Goal: Information Seeking & Learning: Learn about a topic

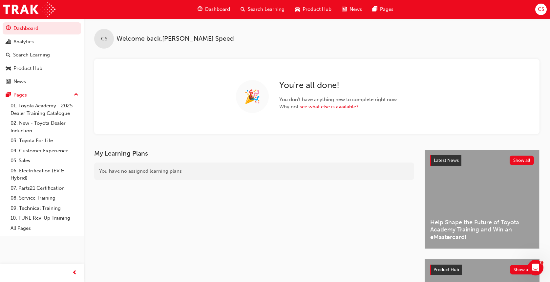
click at [539, 8] on span "CS" at bounding box center [541, 10] width 6 height 8
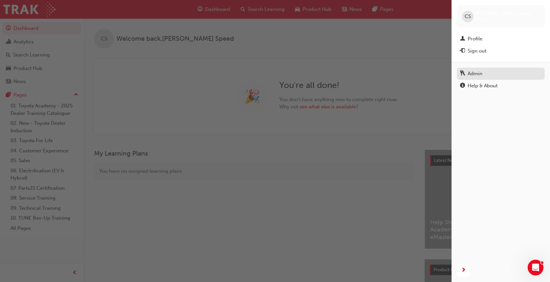
click at [480, 75] on div "Admin" at bounding box center [475, 74] width 15 height 8
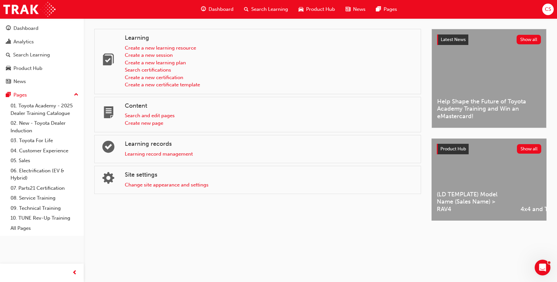
click at [546, 11] on span "CS" at bounding box center [548, 10] width 6 height 8
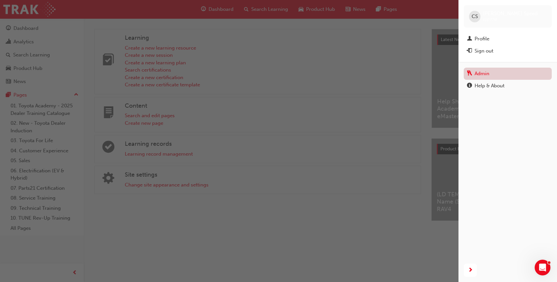
click at [484, 75] on link "Admin" at bounding box center [508, 74] width 88 height 12
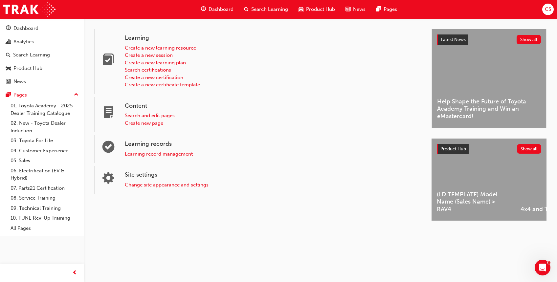
click at [280, 7] on span "Search Learning" at bounding box center [269, 10] width 37 height 8
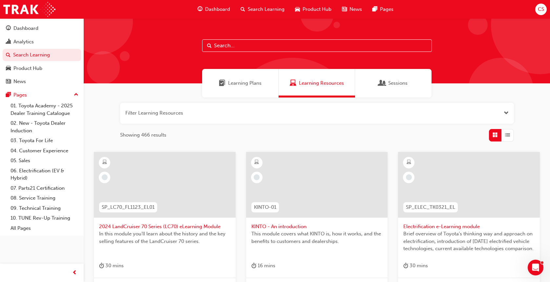
click at [271, 48] on input "text" at bounding box center [317, 45] width 230 height 12
type input "c"
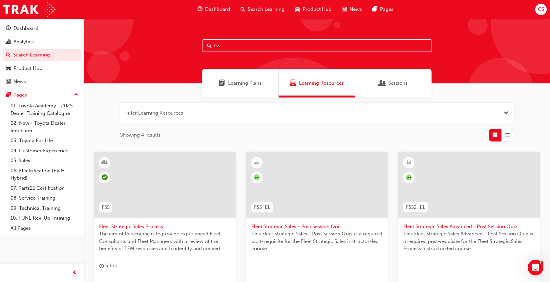
type input "fss"
click at [142, 227] on span "Fleet Strategic Sales Process" at bounding box center [164, 227] width 131 height 8
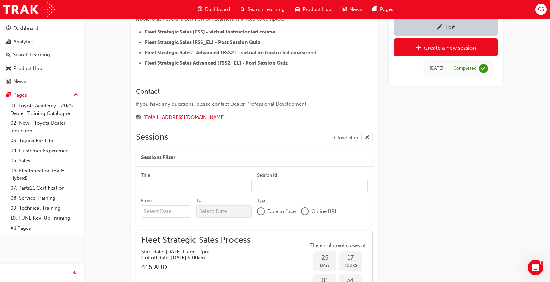
scroll to position [399, 0]
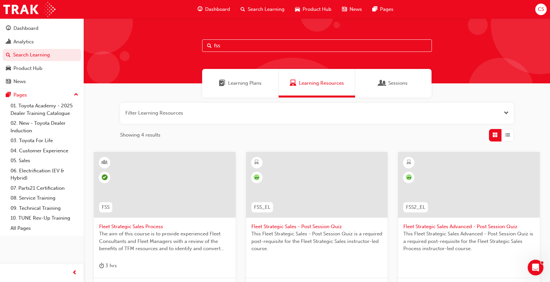
click at [325, 229] on span "Fleet Strategic Sales - Post Session Quiz" at bounding box center [317, 227] width 131 height 8
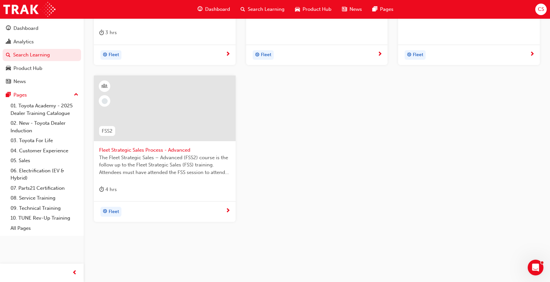
scroll to position [236, 0]
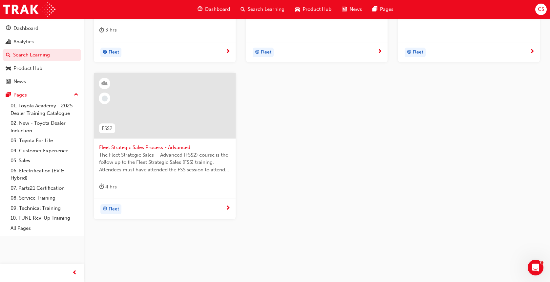
click at [182, 148] on span "Fleet Strategic Sales Process - Advanced" at bounding box center [164, 148] width 131 height 8
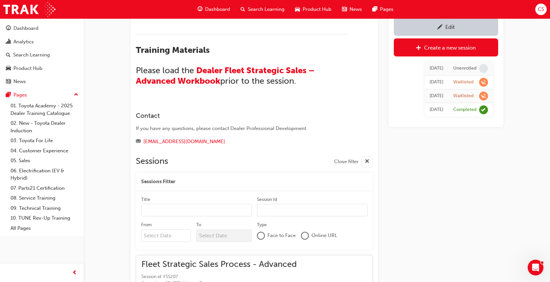
scroll to position [527, 0]
